Goal: Check status: Check status

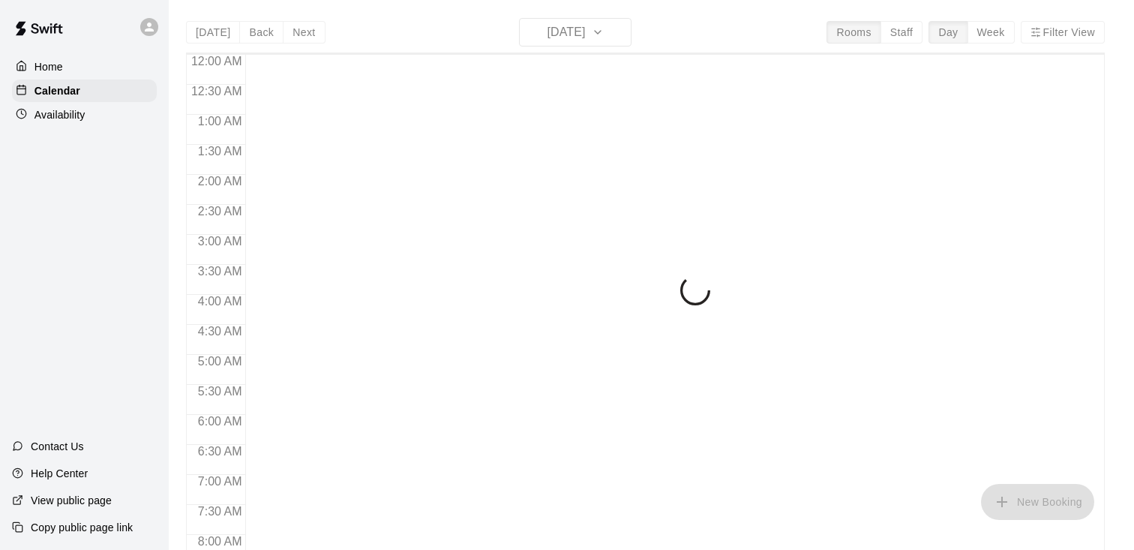
scroll to position [929, 0]
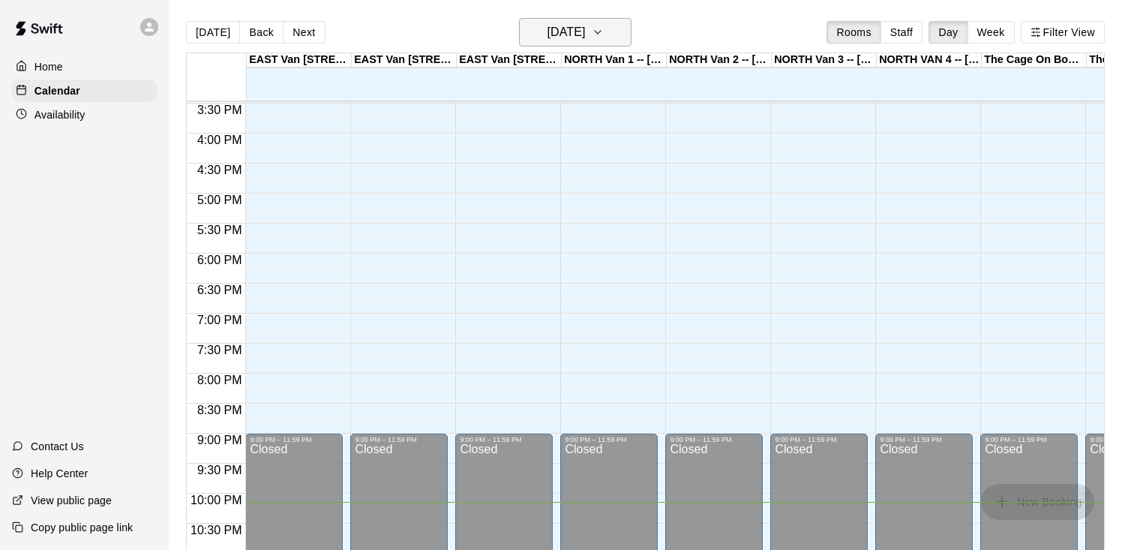
click at [576, 45] on button "[DATE]" at bounding box center [575, 32] width 113 height 29
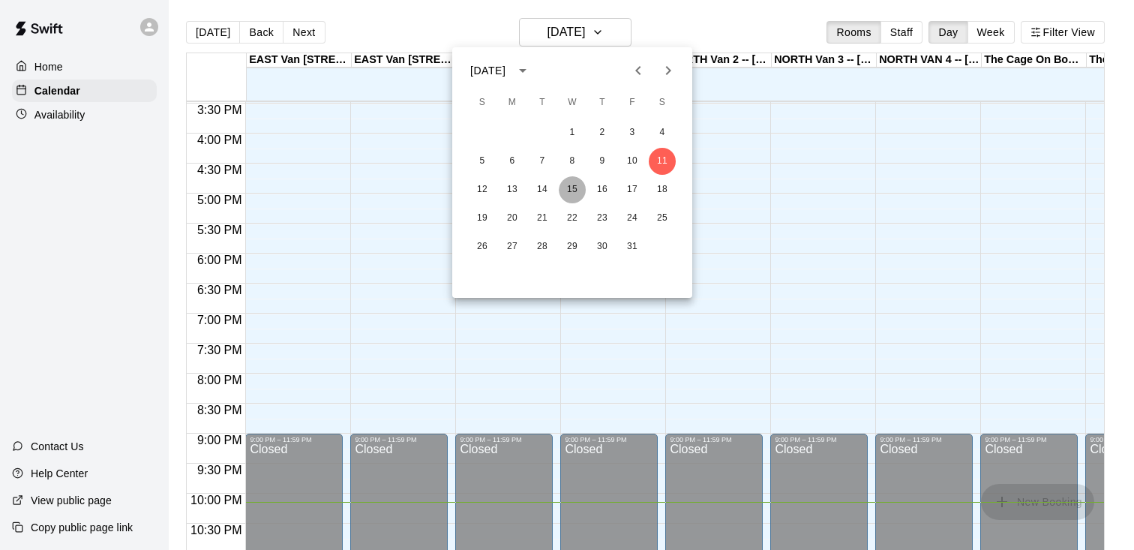
click at [569, 191] on button "15" at bounding box center [572, 189] width 27 height 27
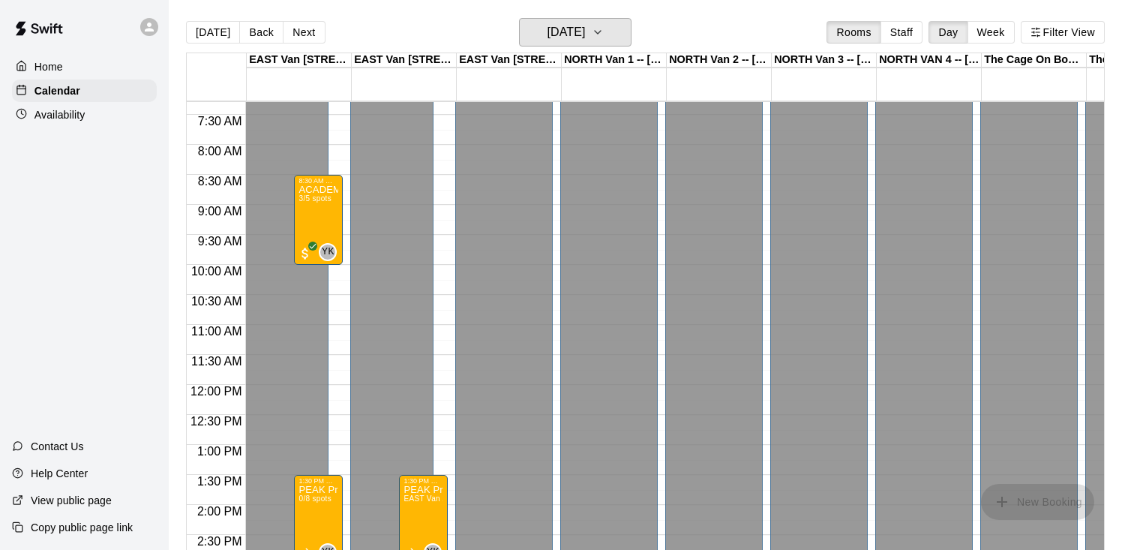
scroll to position [463, 0]
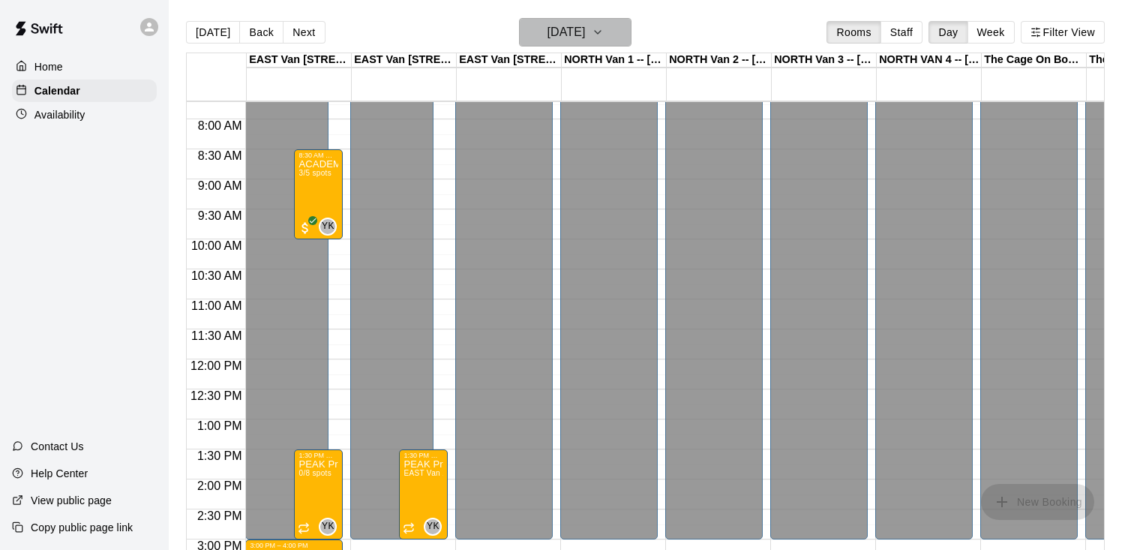
click at [566, 39] on h6 "Wednesday Oct 15" at bounding box center [566, 32] width 38 height 21
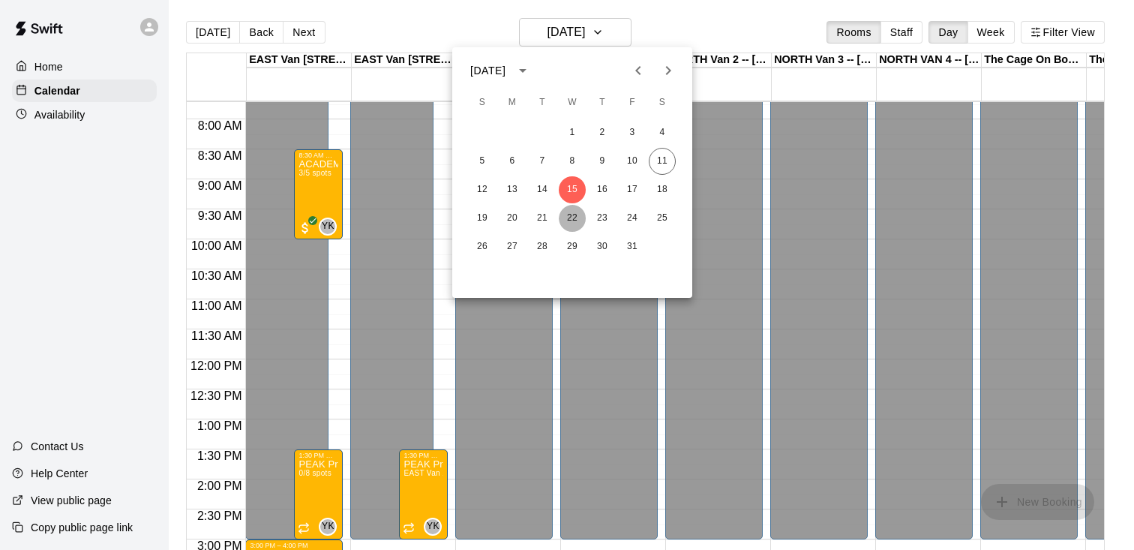
click at [580, 213] on button "22" at bounding box center [572, 218] width 27 height 27
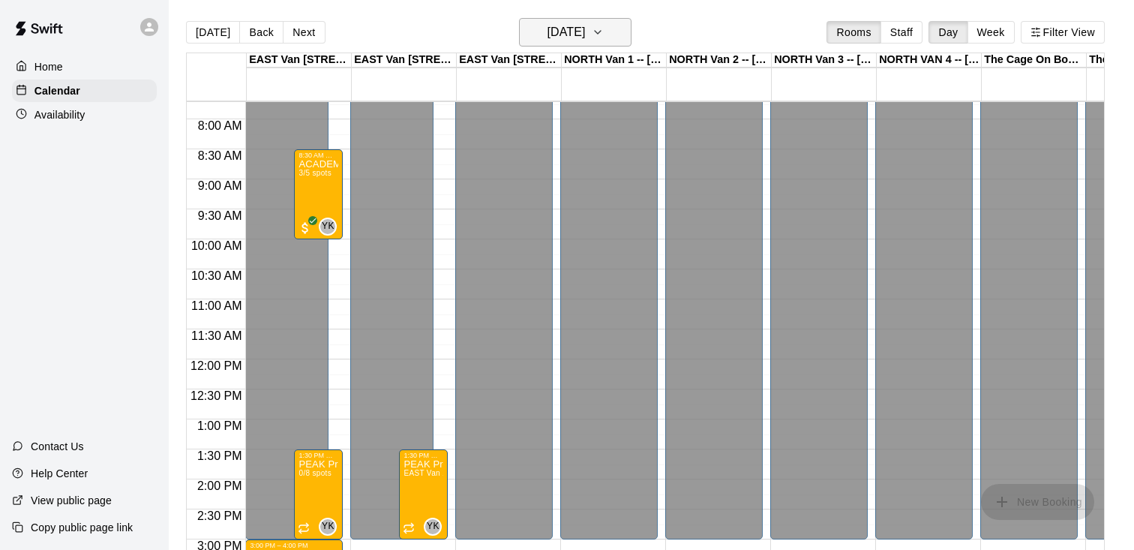
click at [590, 43] on button "Wednesday Oct 22" at bounding box center [575, 32] width 113 height 29
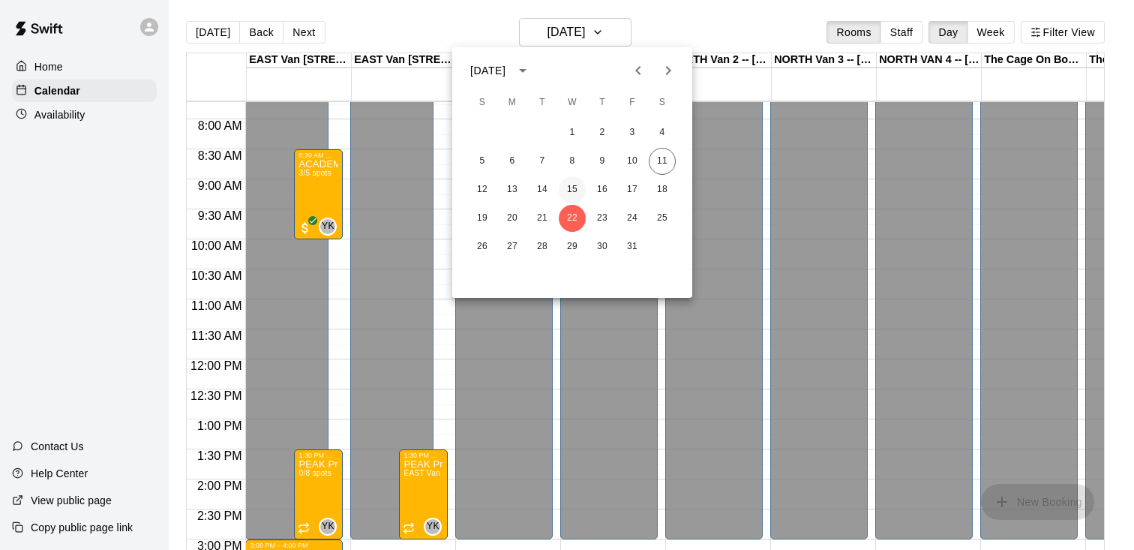
click at [573, 186] on button "15" at bounding box center [572, 189] width 27 height 27
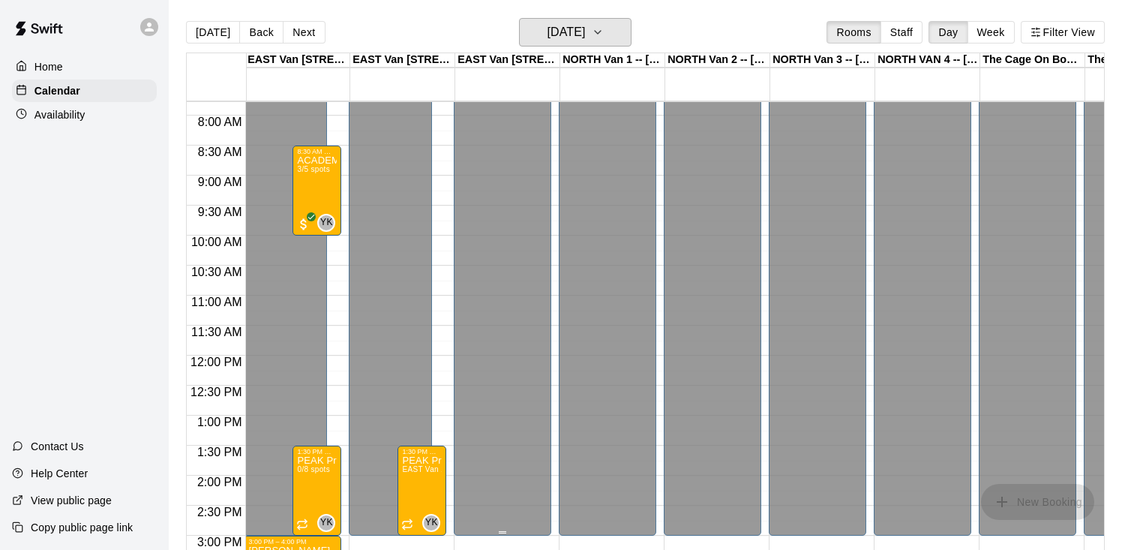
scroll to position [459, 2]
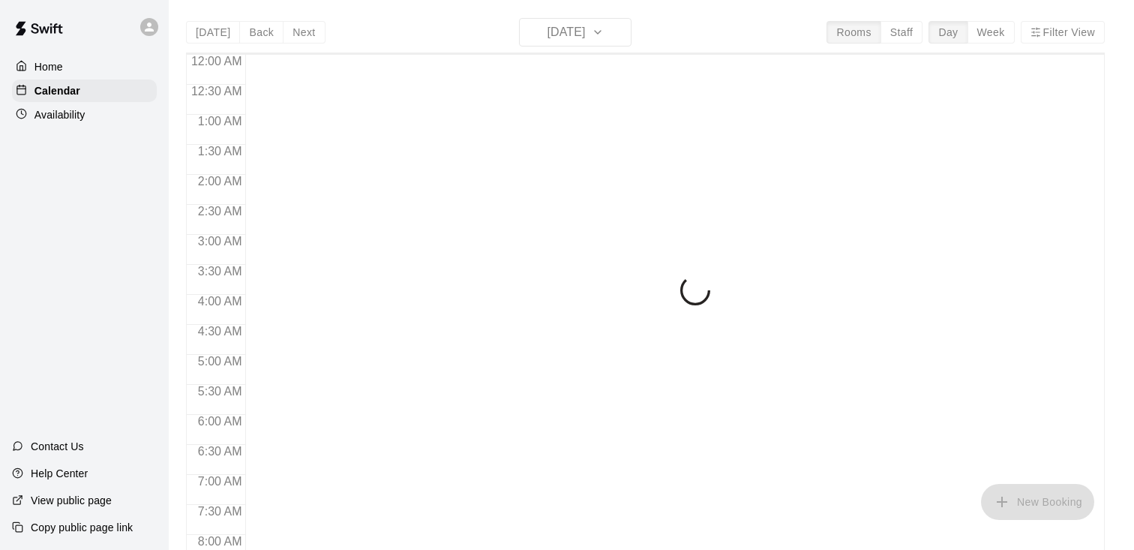
scroll to position [929, 0]
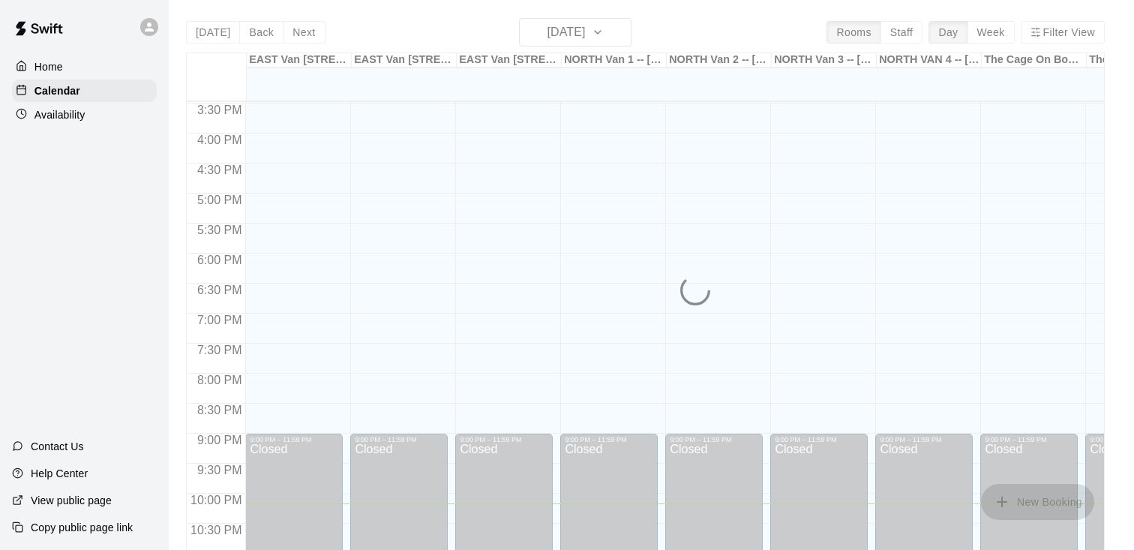
click at [595, 41] on div "[DATE] Back [DATE][DATE] Rooms Staff Day Week Filter View [GEOGRAPHIC_DATA] 1 -…" at bounding box center [645, 293] width 919 height 550
click at [585, 38] on h6 "[DATE]" at bounding box center [566, 32] width 38 height 21
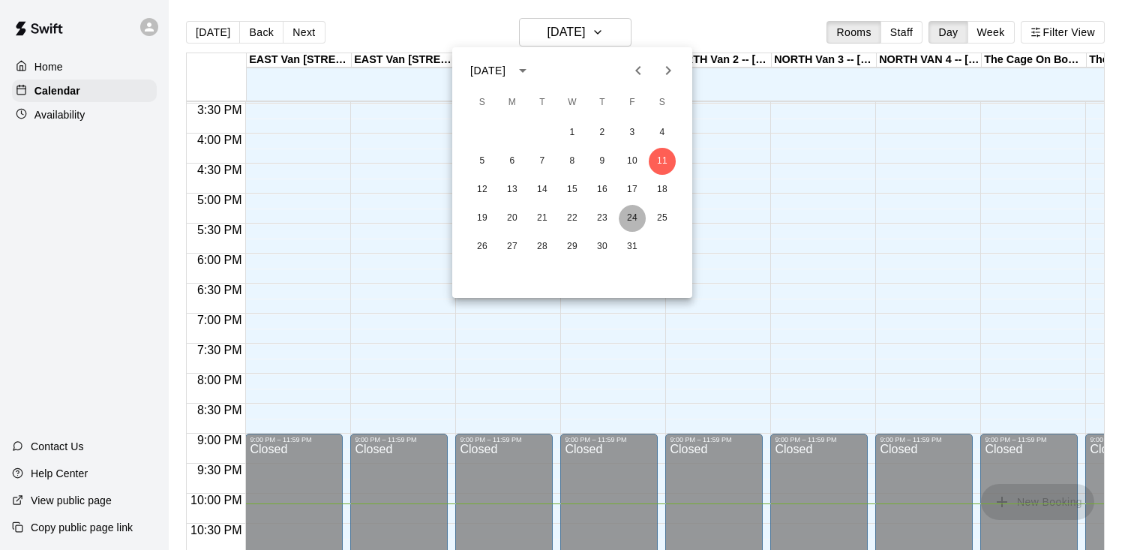
click at [639, 217] on button "24" at bounding box center [632, 218] width 27 height 27
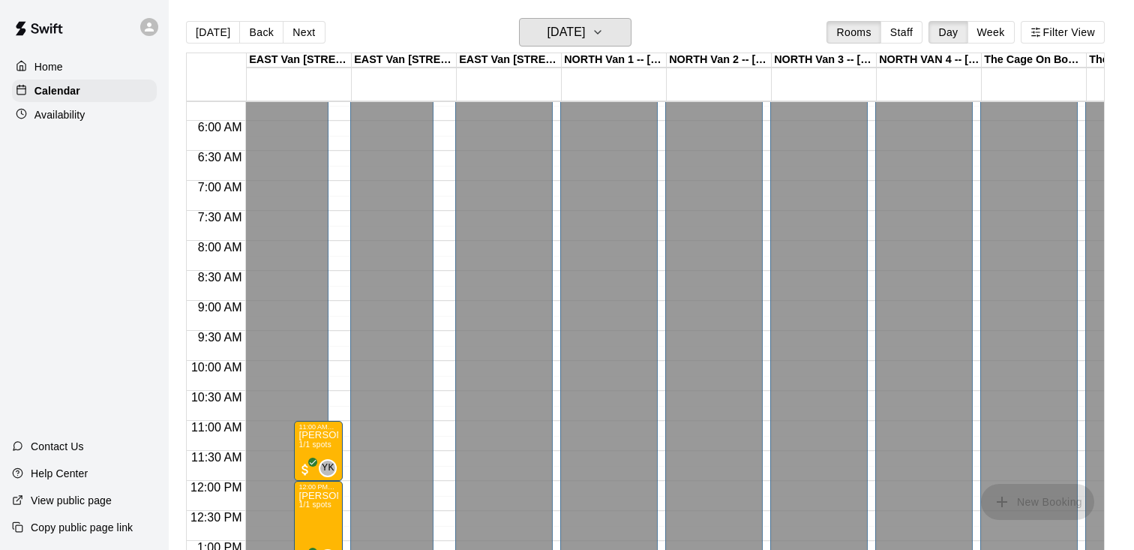
scroll to position [335, 0]
